Goal: Communication & Community: Share content

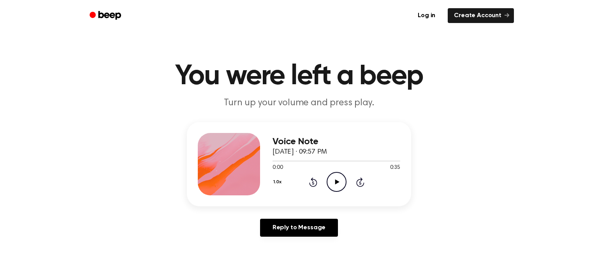
click at [332, 184] on icon "Play Audio" at bounding box center [337, 182] width 20 height 20
click at [332, 184] on icon "Pause Audio" at bounding box center [337, 182] width 20 height 20
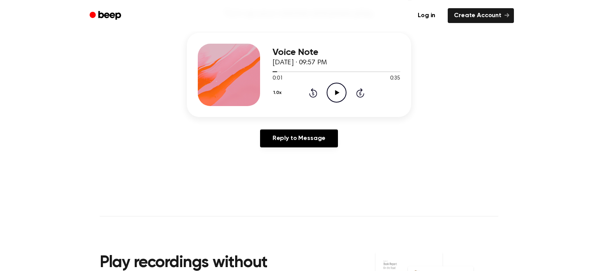
scroll to position [90, 0]
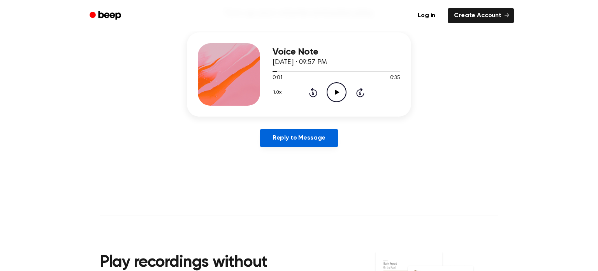
click at [318, 135] on link "Reply to Message" at bounding box center [299, 138] width 78 height 18
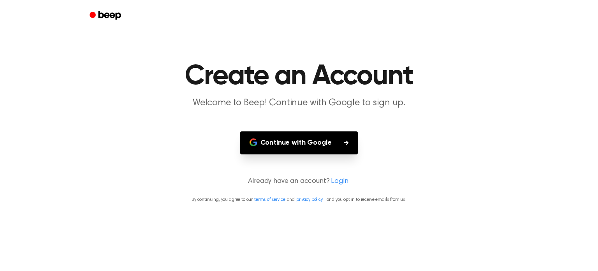
click at [318, 135] on button "Continue with Google" at bounding box center [299, 142] width 118 height 23
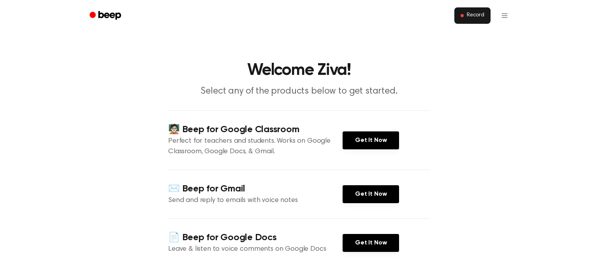
click at [464, 11] on button "Record" at bounding box center [473, 15] width 36 height 16
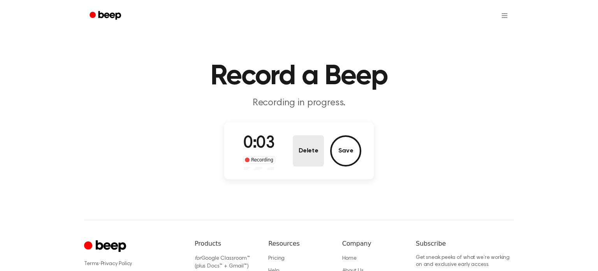
click at [303, 152] on button "Delete" at bounding box center [308, 150] width 31 height 31
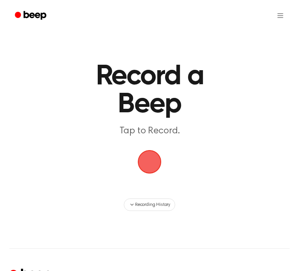
click at [147, 158] on span "button" at bounding box center [150, 162] width 40 height 40
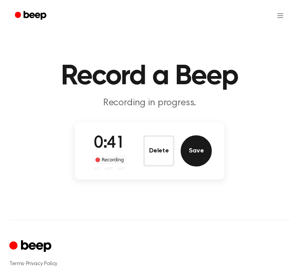
click at [203, 150] on button "Save" at bounding box center [196, 150] width 31 height 31
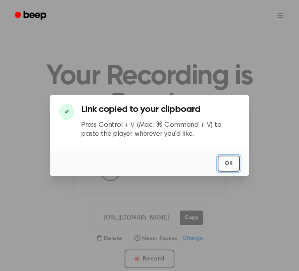
click at [227, 160] on button "OK" at bounding box center [229, 163] width 22 height 16
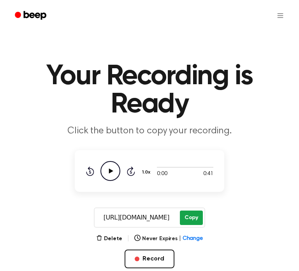
click at [191, 217] on button "Copy" at bounding box center [191, 217] width 23 height 14
